Goal: Task Accomplishment & Management: Use online tool/utility

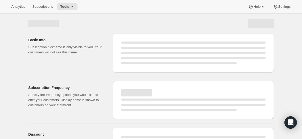
select select "WEEK"
select select "MONTH"
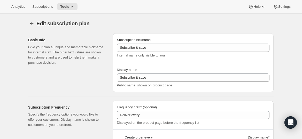
type input "Release Series"
type input "Delivers quarterly"
type input "6"
select select "MONTH"
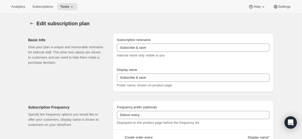
type input "(Jan, Jun)"
type input "Choose how many bottles you want of the Napa Valley Release​, Alexander Valley …"
checkbox input "true"
select select "YEARDAY"
select select "6"
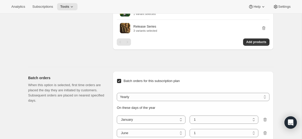
scroll to position [333, 0]
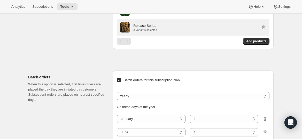
click at [157, 36] on div "Release Series 3 variants selected" at bounding box center [193, 27] width 153 height 17
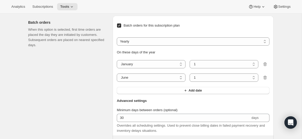
scroll to position [485, 0]
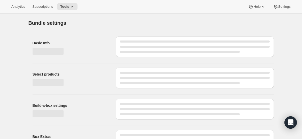
type input "Release Series"
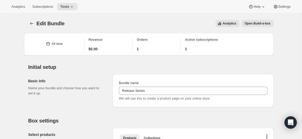
scroll to position [68, 0]
